Goal: Task Accomplishment & Management: Manage account settings

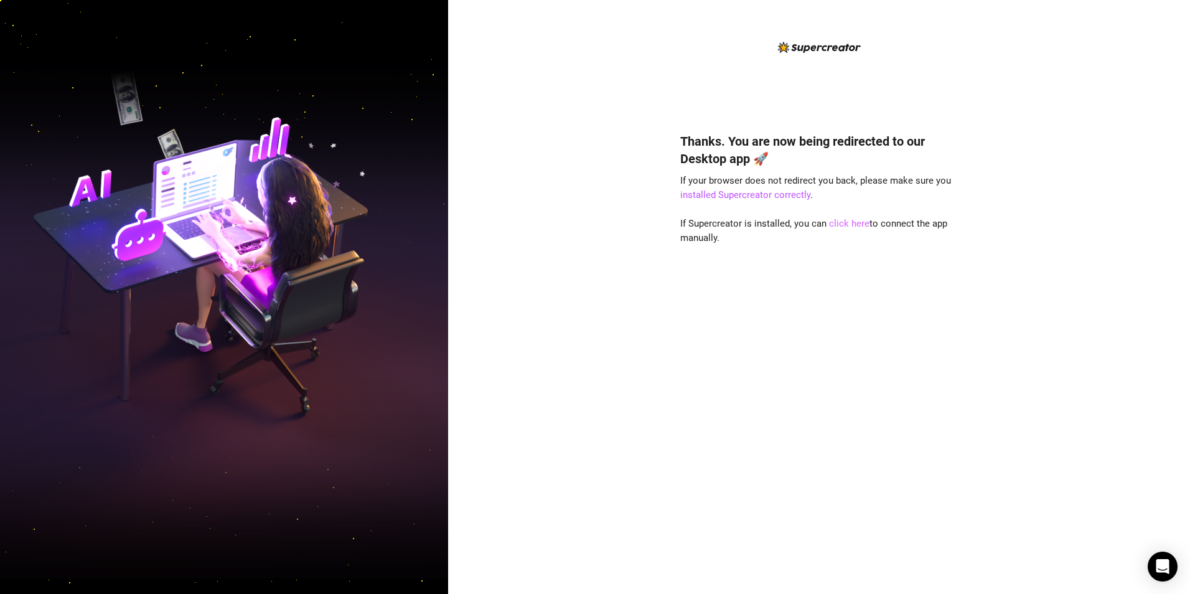
click at [841, 222] on link "click here" at bounding box center [849, 223] width 40 height 11
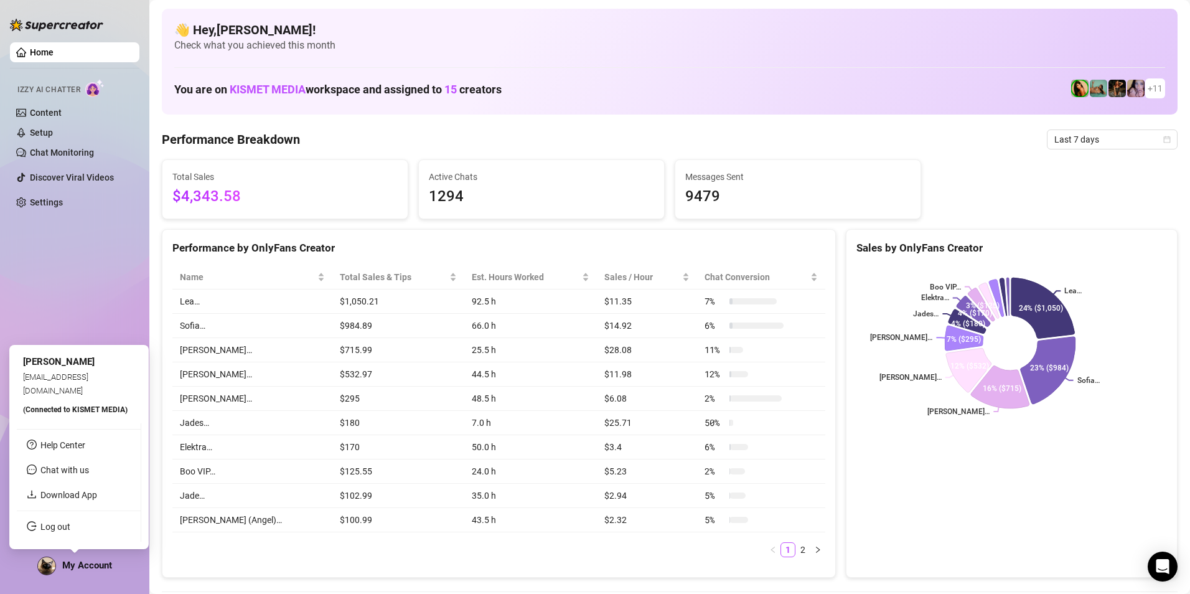
click at [73, 569] on span "My Account" at bounding box center [87, 564] width 50 height 11
click at [67, 525] on link "Log out" at bounding box center [55, 527] width 30 height 10
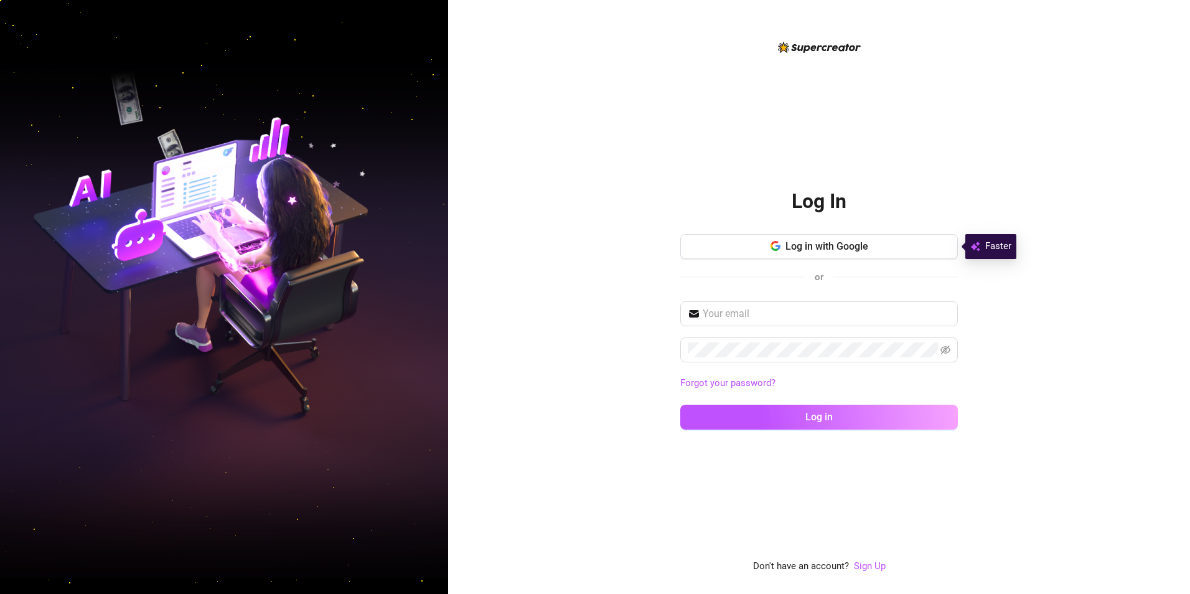
click at [878, 230] on div "Log In Log in with Google or Forgot your password? Log in" at bounding box center [819, 306] width 278 height 268
click at [856, 241] on span "Log in with Google" at bounding box center [826, 246] width 83 height 12
